Goal: Entertainment & Leisure: Consume media (video, audio)

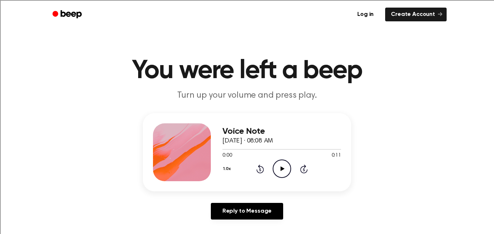
click at [278, 164] on icon "Play Audio" at bounding box center [282, 168] width 18 height 18
click at [281, 172] on icon "Play Audio" at bounding box center [282, 168] width 18 height 18
click at [278, 165] on icon "Play Audio" at bounding box center [282, 168] width 18 height 18
click at [280, 167] on icon at bounding box center [282, 168] width 4 height 5
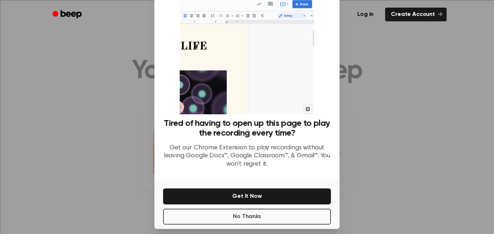
scroll to position [29, 0]
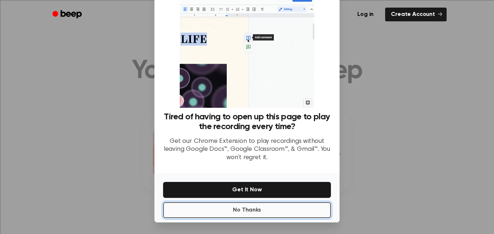
click at [297, 211] on button "No Thanks" at bounding box center [247, 210] width 168 height 16
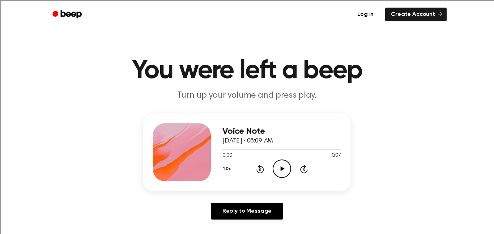
click at [292, 168] on div "1.0x Rewind 5 seconds Play Audio Skip 5 seconds" at bounding box center [281, 168] width 119 height 18
click at [280, 169] on icon "Play Audio" at bounding box center [282, 168] width 18 height 18
click at [281, 168] on icon at bounding box center [282, 168] width 4 height 5
click at [281, 165] on icon "Play Audio" at bounding box center [282, 168] width 18 height 18
click at [282, 164] on icon "Play Audio" at bounding box center [282, 168] width 18 height 18
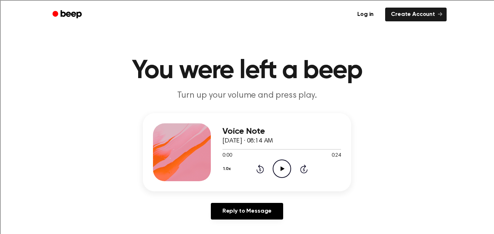
click at [280, 175] on icon "Play Audio" at bounding box center [282, 168] width 18 height 18
